Goal: Information Seeking & Learning: Stay updated

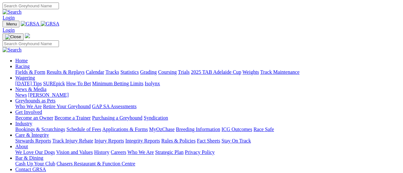
click at [82, 69] on link "Results & Replays" at bounding box center [65, 71] width 38 height 5
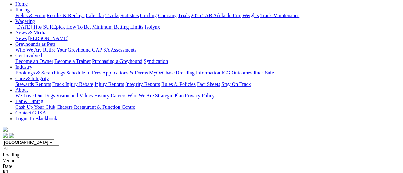
scroll to position [85, 0]
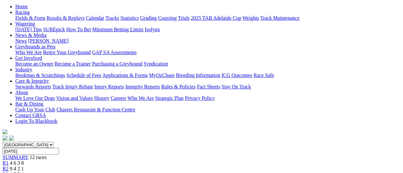
scroll to position [42, 0]
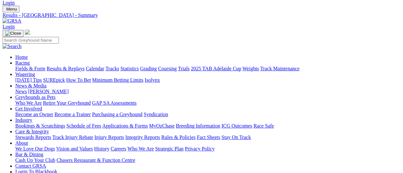
scroll to position [0, 0]
